Goal: Task Accomplishment & Management: Use online tool/utility

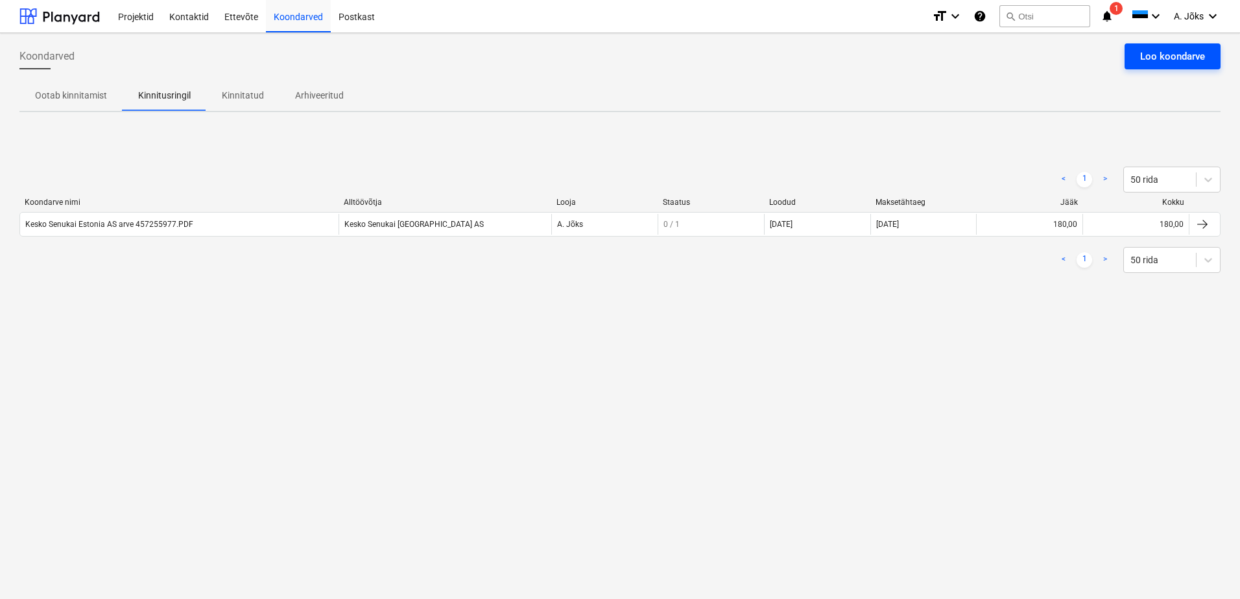
click at [1171, 58] on div "Loo koondarve" at bounding box center [1172, 56] width 65 height 17
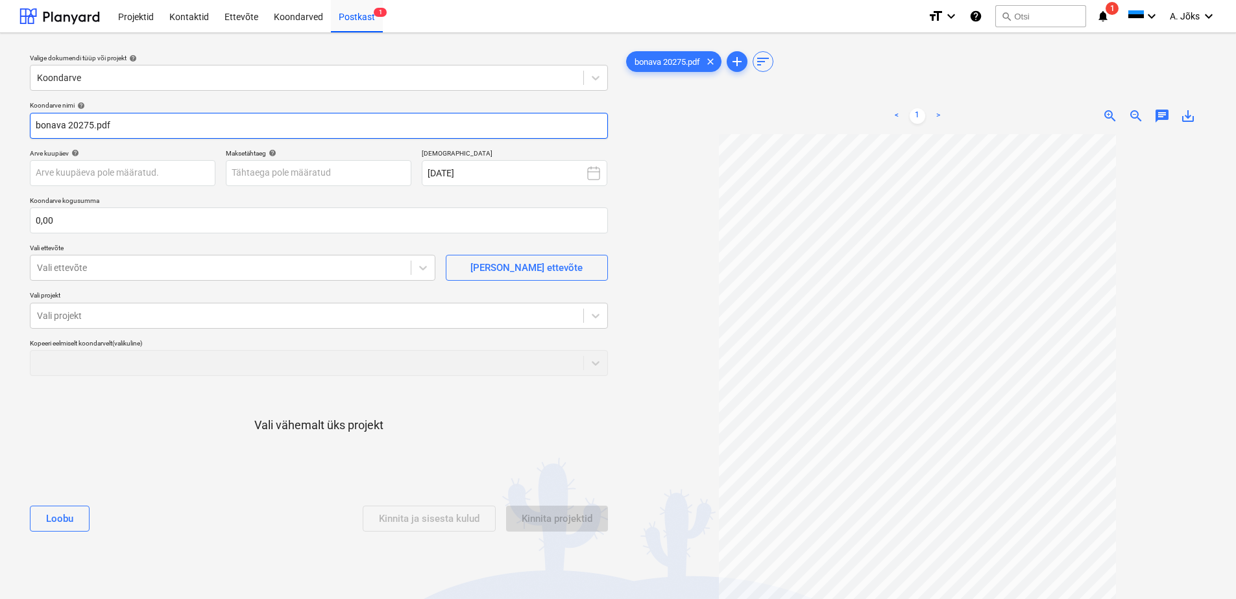
drag, startPoint x: 66, startPoint y: 122, endPoint x: 17, endPoint y: 123, distance: 49.3
click at [18, 122] on div "Valige dokumendi tüüp või projekt help Koondarve Koondarve nimi help bonava 202…" at bounding box center [618, 373] width 1236 height 680
paste input "Rentland [PERSON_NAME] OÜ"
type input "Rentland [PERSON_NAME] OU arve 20275.pdf"
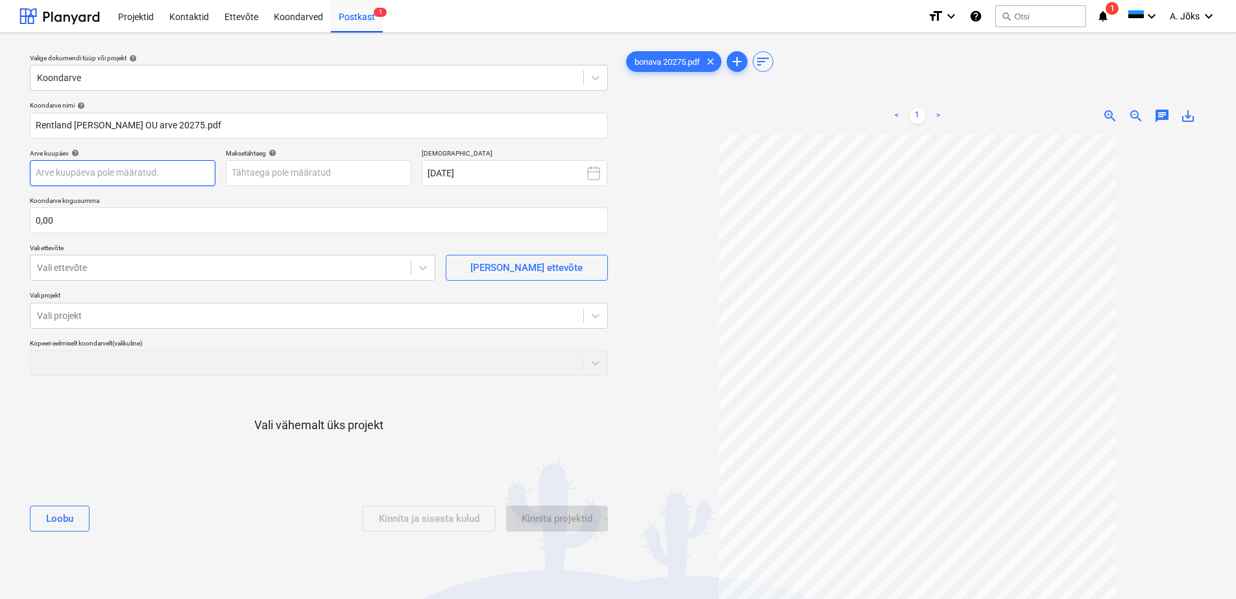
click at [144, 174] on body "Projektid Kontaktid Ettevõte Koondarved Postkast 1 format_size keyboard_arrow_d…" at bounding box center [618, 299] width 1236 height 599
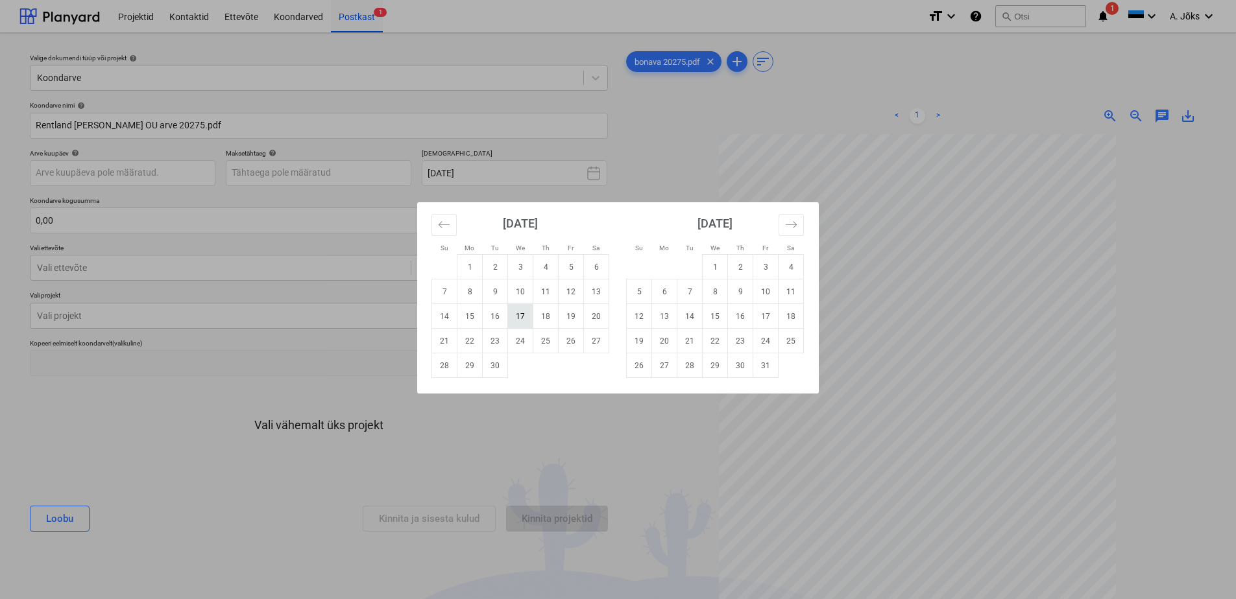
click at [517, 318] on td "17" at bounding box center [520, 316] width 25 height 25
type input "[DATE]"
click at [271, 175] on body "Projektid Kontaktid Ettevõte Koondarved Postkast 1 format_size keyboard_arrow_d…" at bounding box center [618, 299] width 1236 height 599
click at [520, 344] on td "24" at bounding box center [520, 341] width 25 height 25
type input "[DATE]"
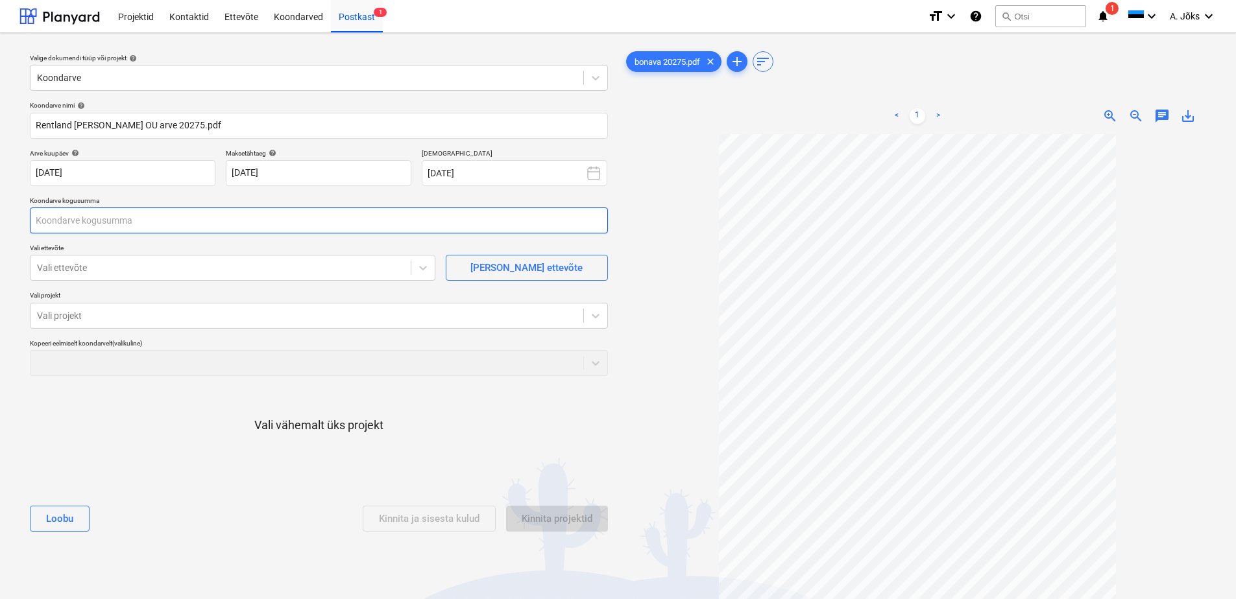
click at [193, 220] on input "text" at bounding box center [319, 221] width 578 height 26
type input "110,00"
click at [212, 269] on div at bounding box center [220, 267] width 367 height 13
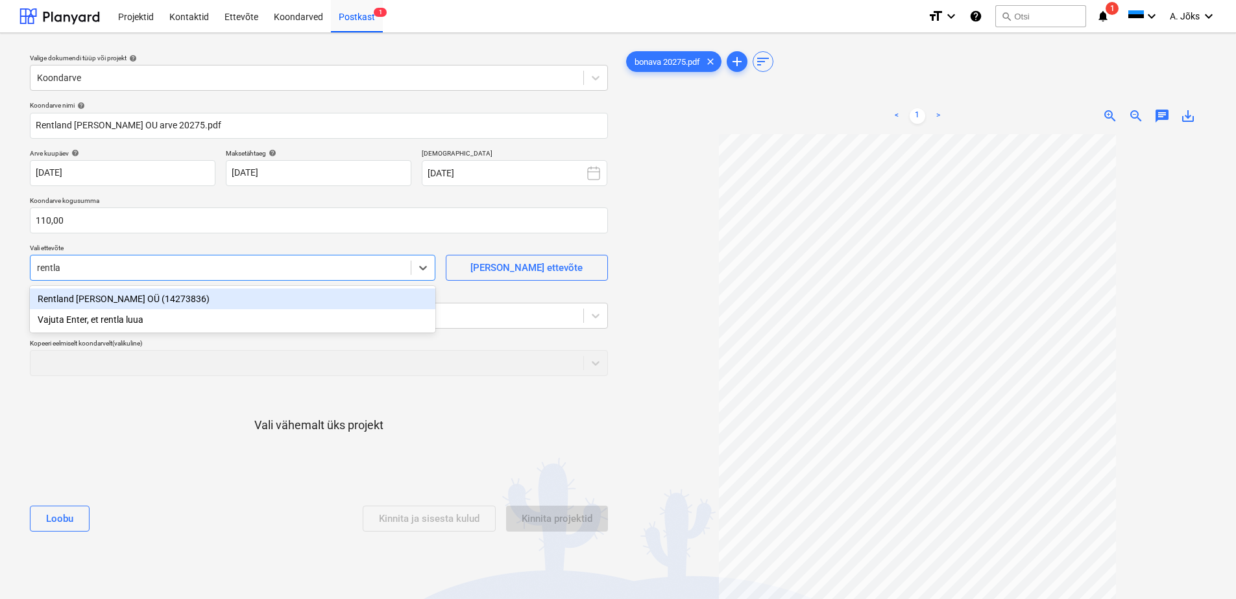
type input "rentlan"
click at [161, 298] on div "Rentland [PERSON_NAME] OÜ (14273836)" at bounding box center [232, 299] width 405 height 21
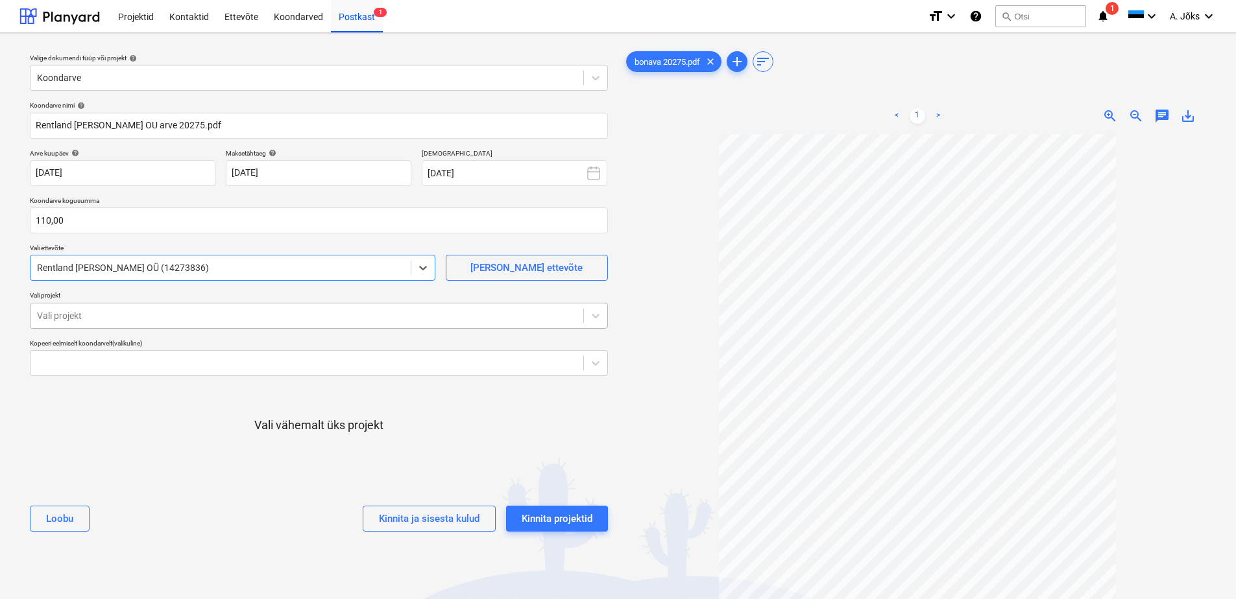
click at [158, 313] on div at bounding box center [307, 315] width 540 height 13
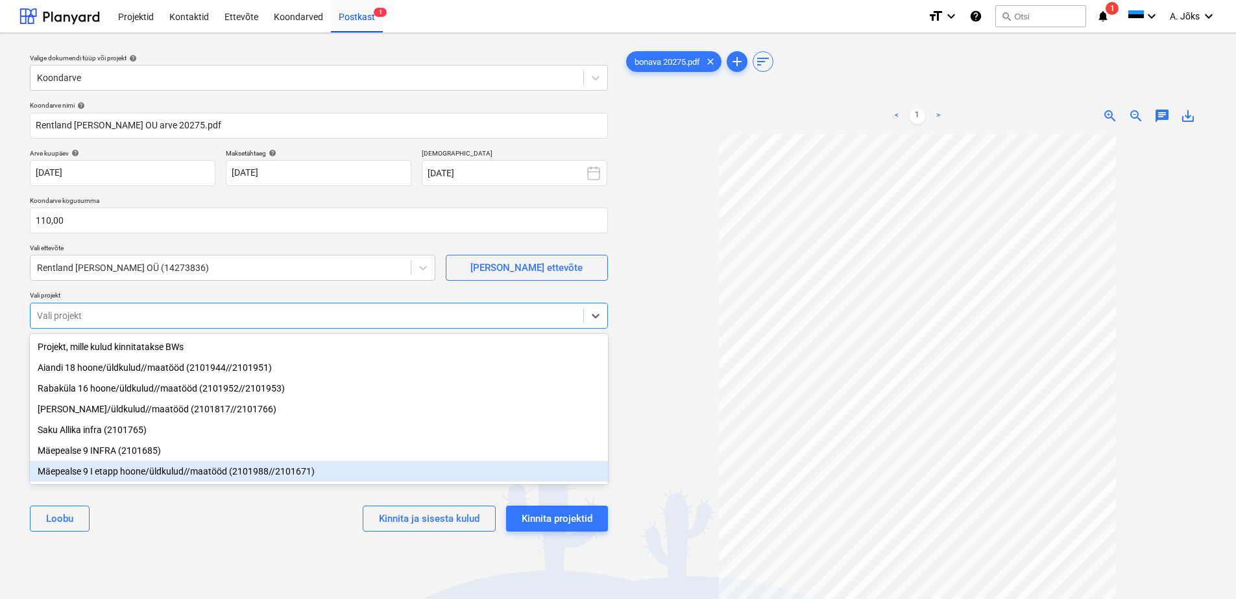
click at [110, 474] on div "Mäepealse 9 I etapp hoone/üldkulud//maatööd (2101988//2101671)" at bounding box center [319, 471] width 578 height 21
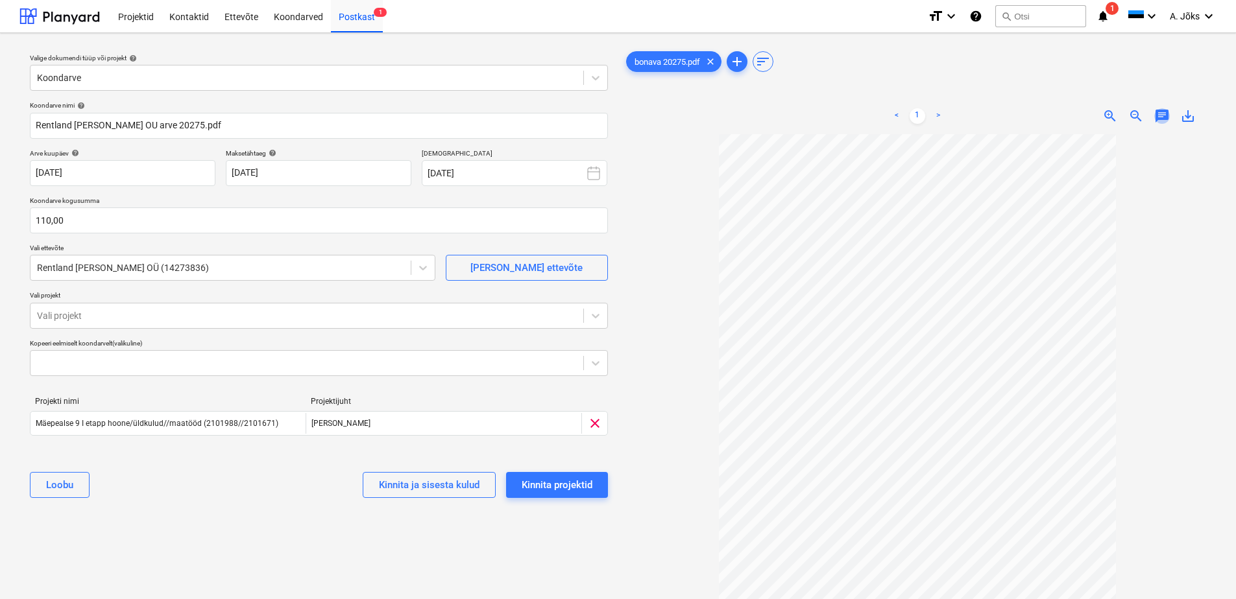
click at [1161, 118] on span "chat" at bounding box center [1162, 116] width 16 height 16
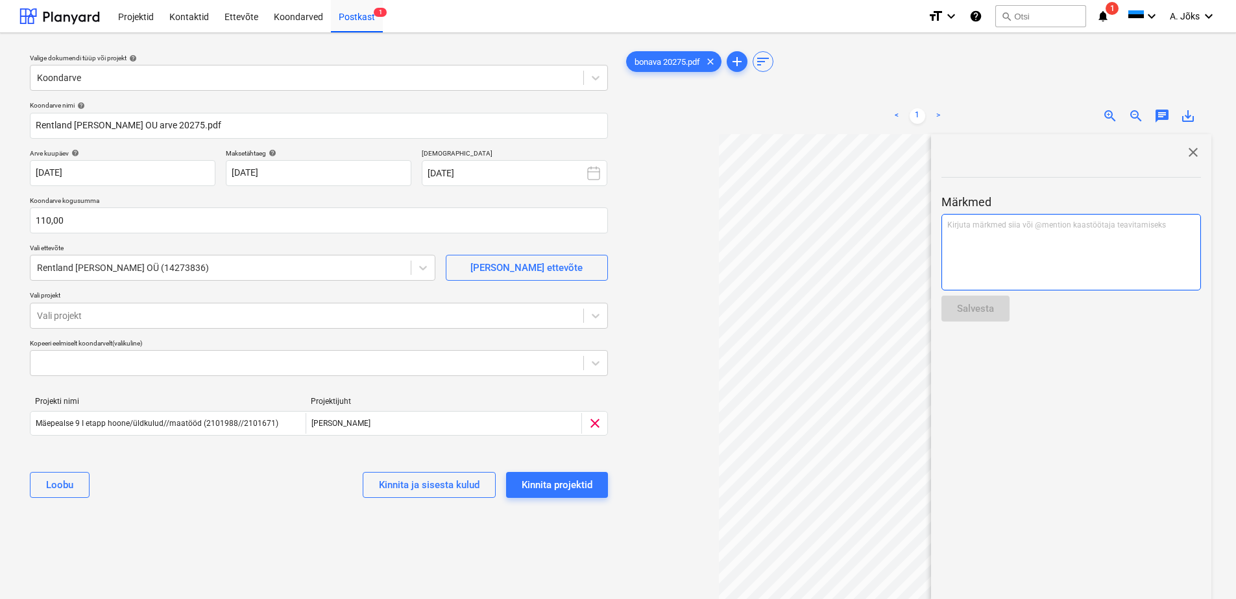
click at [1018, 243] on div "Kirjuta märkmed siia või @mention kaastöötaja teavitamiseks ﻿" at bounding box center [1070, 252] width 259 height 77
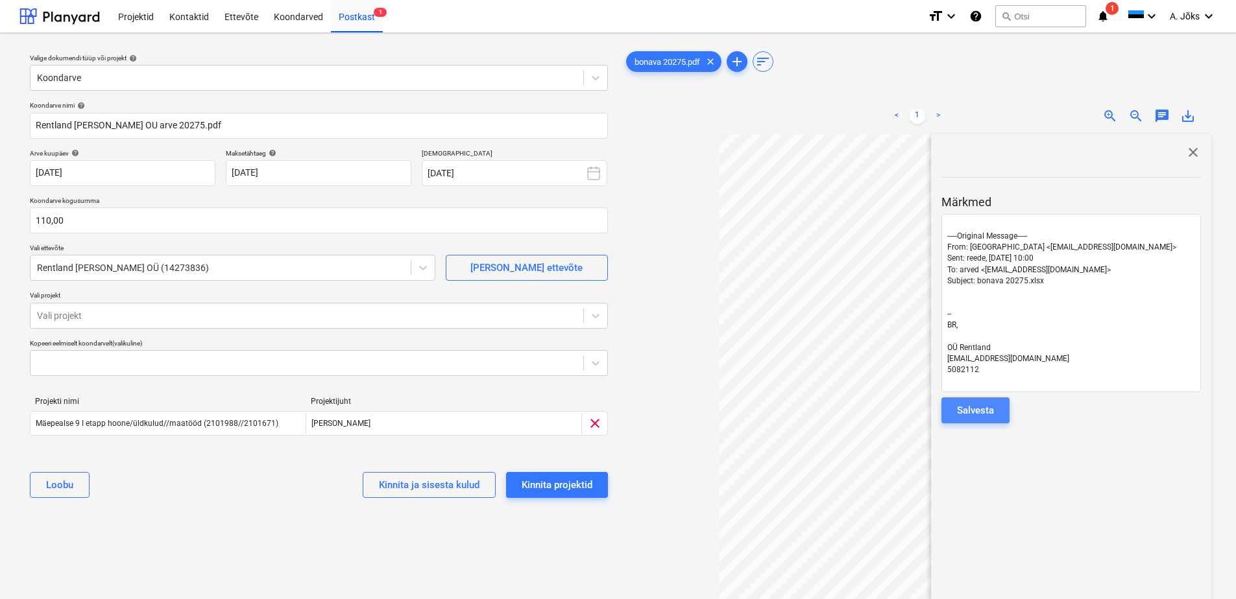
click at [979, 416] on div "Salvesta" at bounding box center [975, 410] width 37 height 17
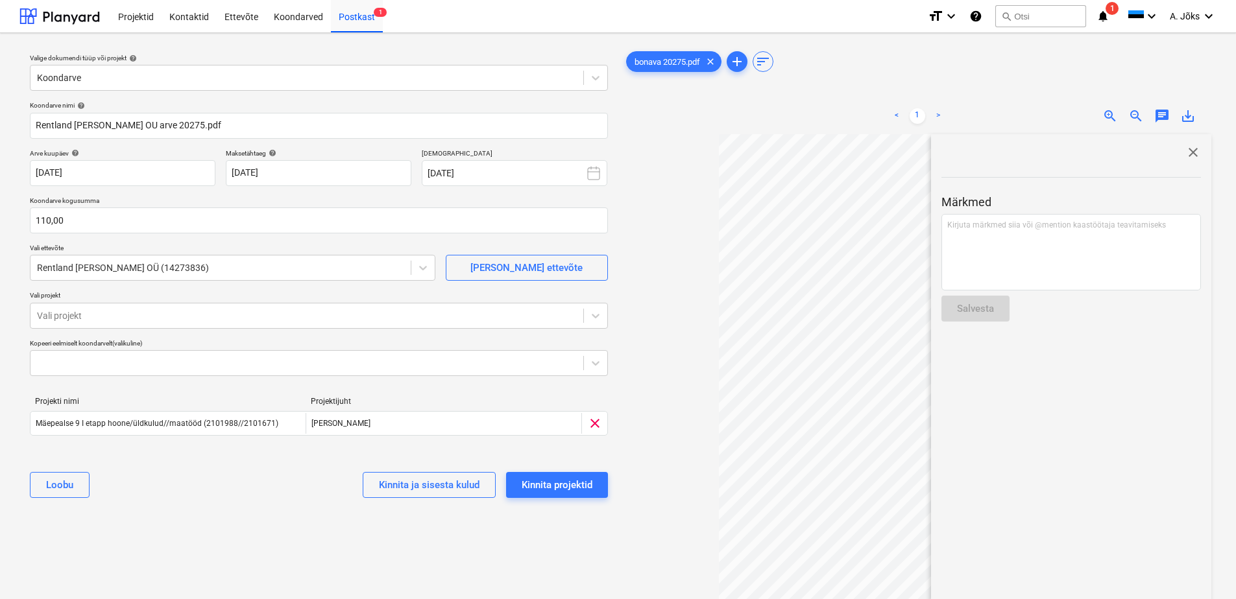
click at [1188, 160] on div at bounding box center [1070, 165] width 259 height 10
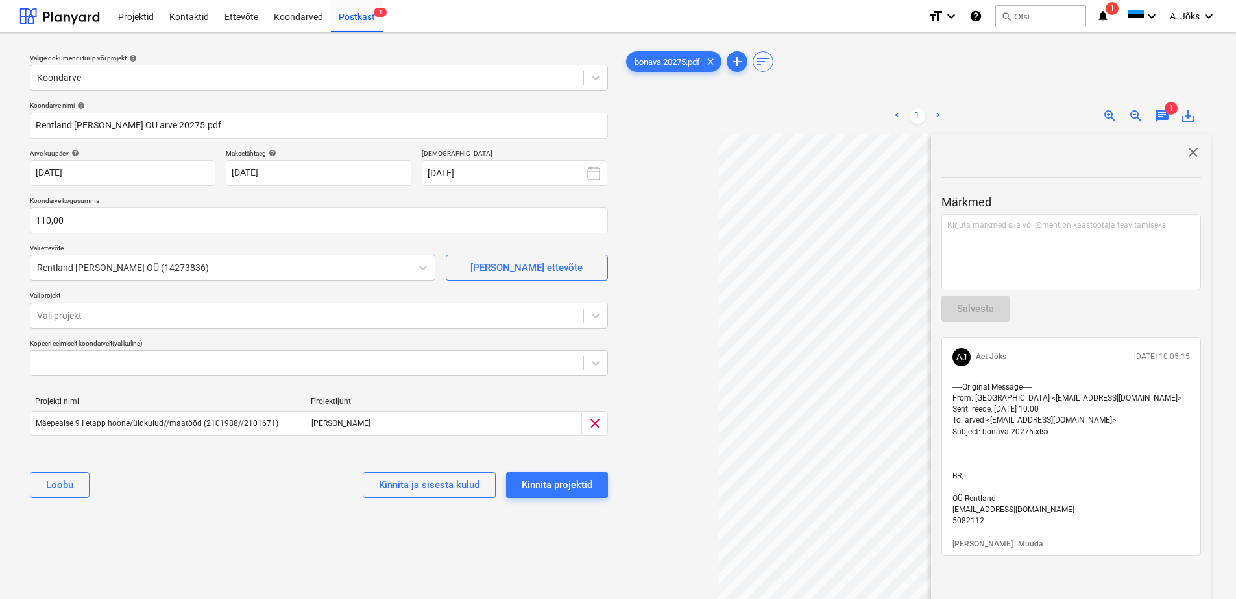
click at [1186, 150] on span "close" at bounding box center [1193, 153] width 16 height 16
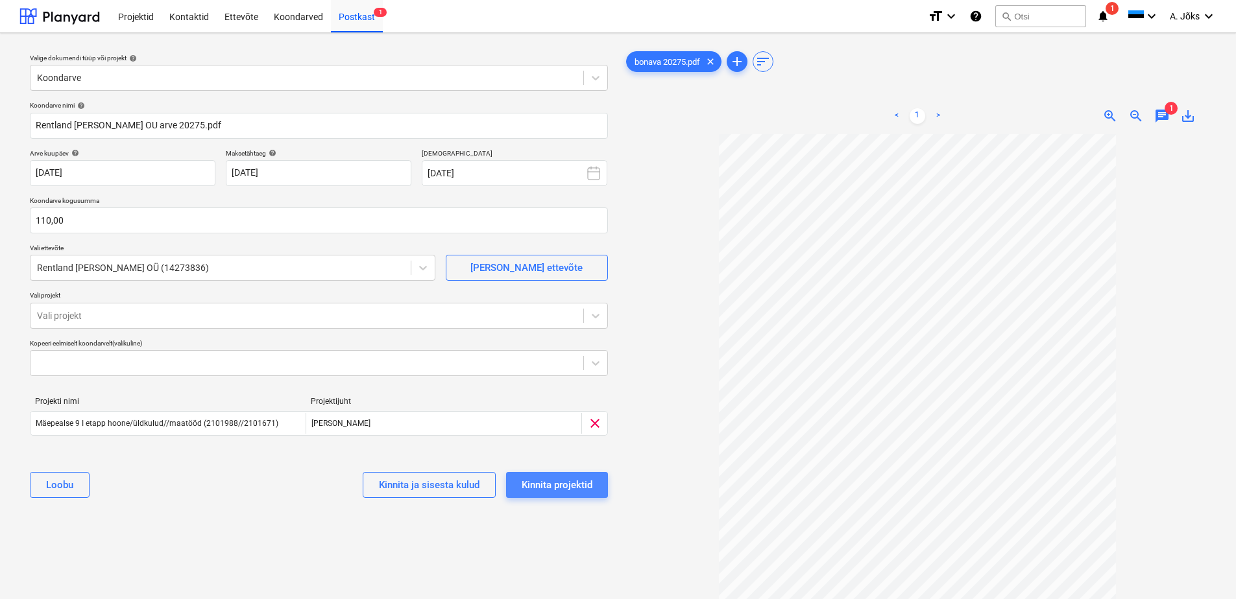
click at [561, 483] on div "Kinnita projektid" at bounding box center [557, 485] width 71 height 17
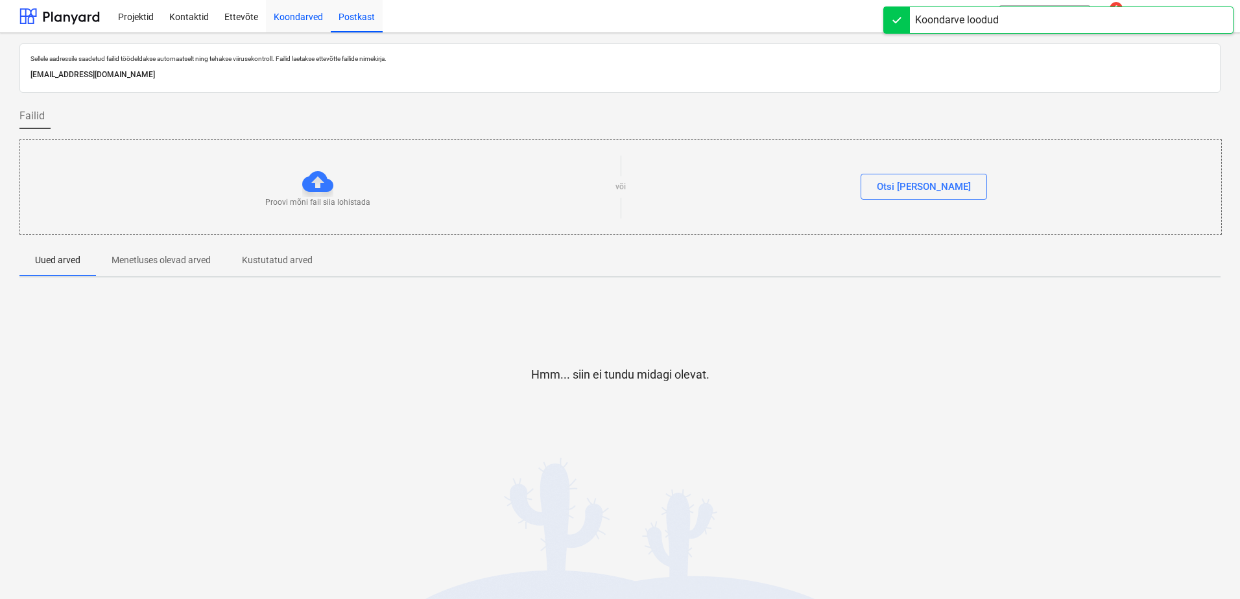
click at [313, 18] on div "Koondarved" at bounding box center [298, 15] width 65 height 33
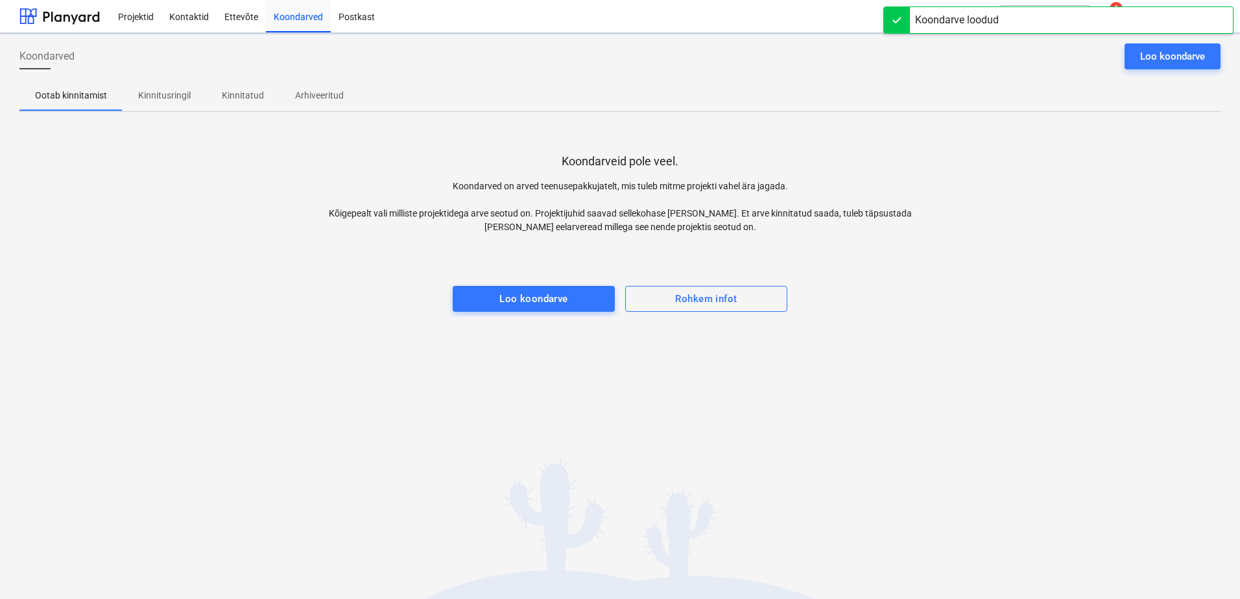
click at [168, 95] on p "Kinnitusringil" at bounding box center [164, 96] width 53 height 14
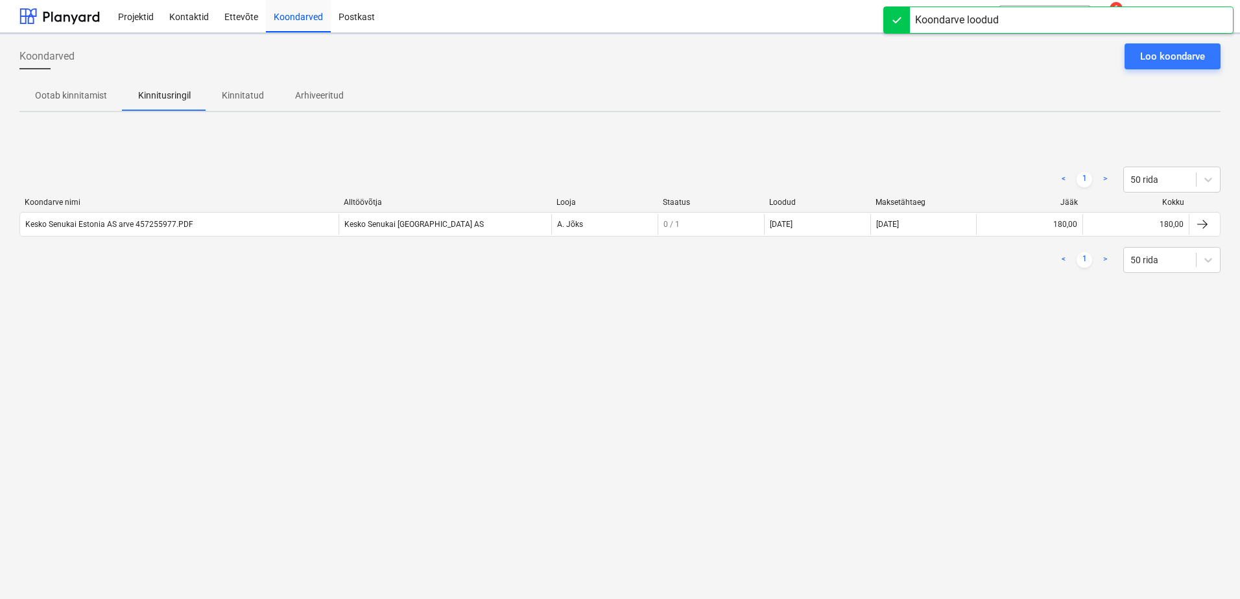
click at [173, 314] on div "< 1 > 50 rida Koondarve nimi Alltöövõtja Looja Staatus Loodud Maksetähtaeg Jääk…" at bounding box center [619, 220] width 1201 height 195
